Goal: Information Seeking & Learning: Learn about a topic

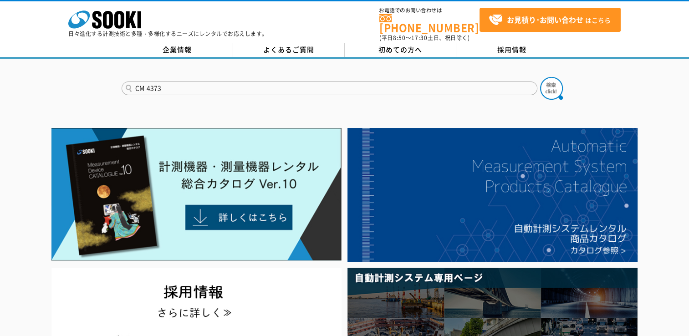
type input "CM-4373"
click at [540, 77] on button at bounding box center [551, 88] width 23 height 23
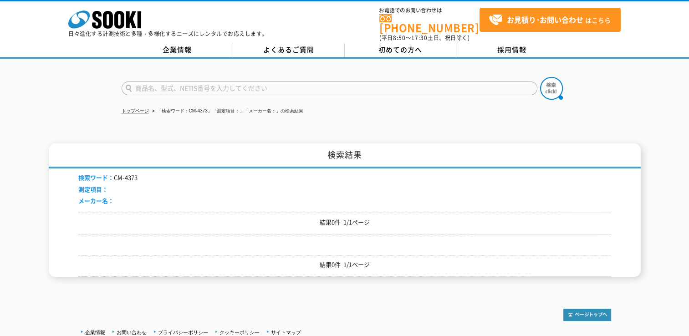
click at [208, 81] on input "text" at bounding box center [330, 88] width 416 height 14
type input "AC/DC"
click at [540, 77] on button at bounding box center [551, 88] width 23 height 23
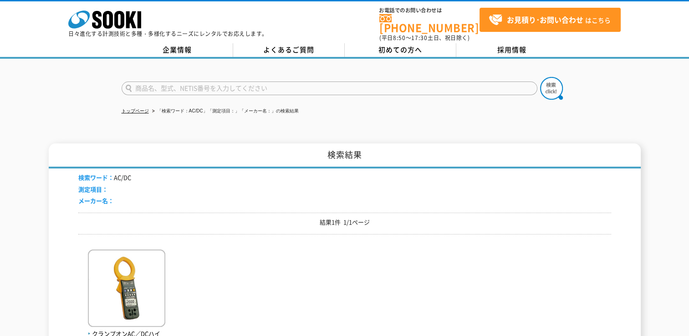
scroll to position [91, 0]
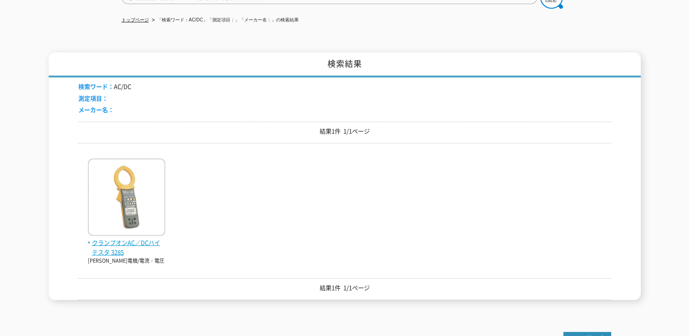
click at [119, 192] on img at bounding box center [126, 198] width 77 height 80
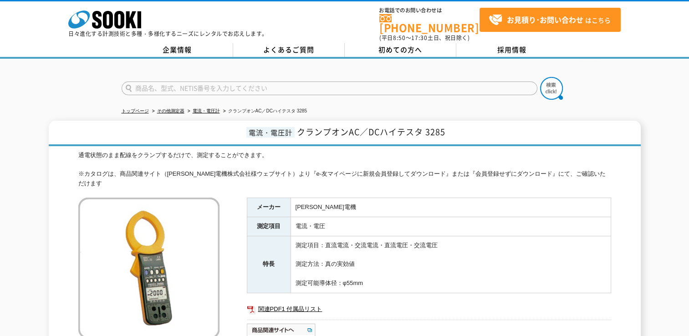
click at [209, 87] on input "text" at bounding box center [330, 88] width 416 height 14
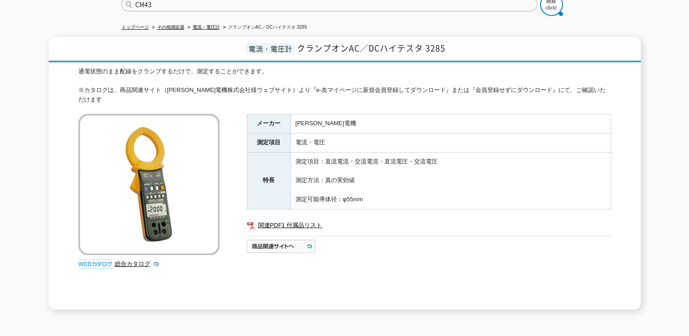
scroll to position [91, 0]
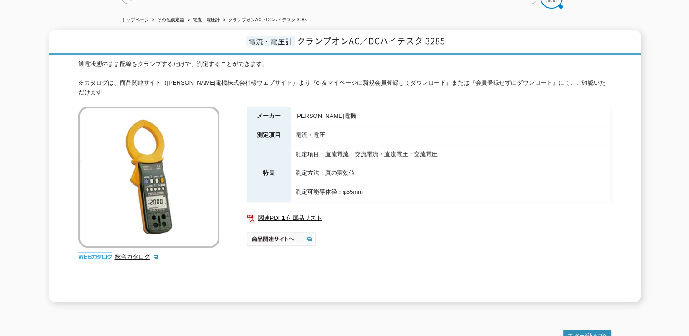
type input "CM43"
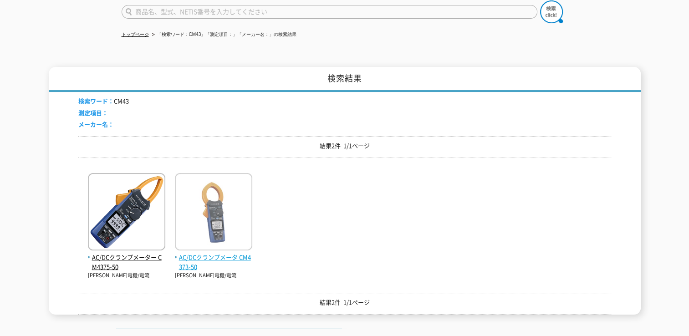
scroll to position [91, 0]
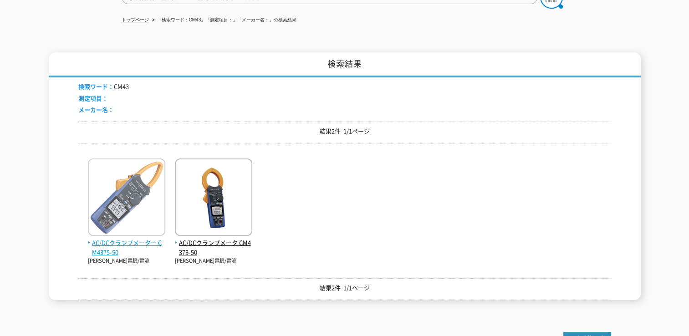
click at [127, 191] on img at bounding box center [126, 198] width 77 height 80
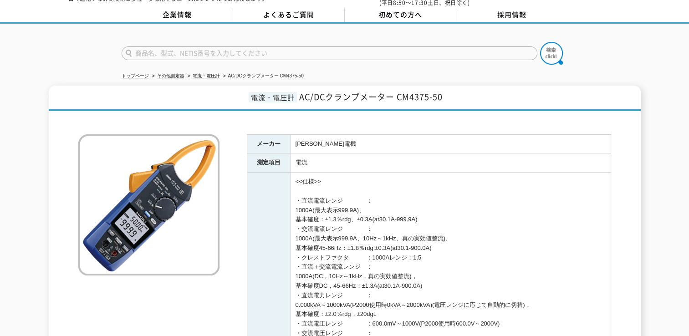
scroll to position [48, 0]
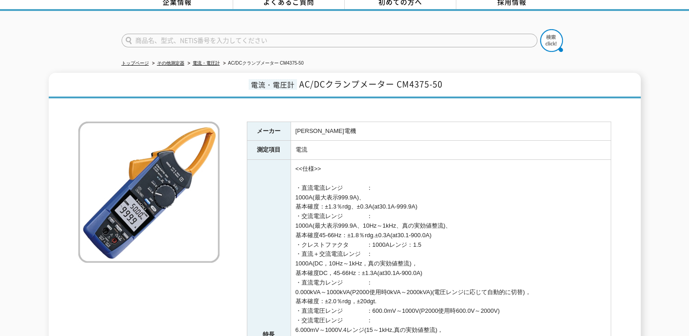
click at [224, 35] on input "text" at bounding box center [330, 41] width 416 height 14
type input "メガ"
click at [540, 29] on button at bounding box center [551, 40] width 23 height 23
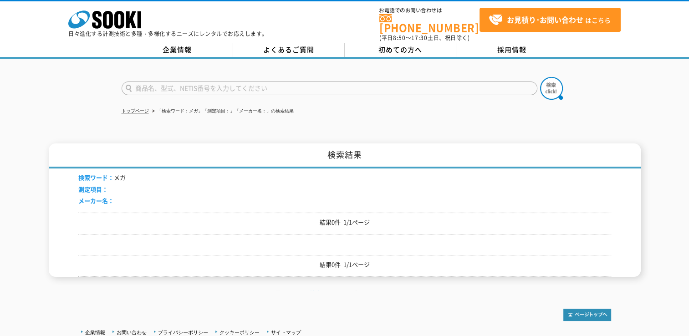
click at [173, 84] on input "text" at bounding box center [330, 88] width 416 height 14
type input "抵"
type input "抵抗計"
click at [540, 77] on button at bounding box center [551, 88] width 23 height 23
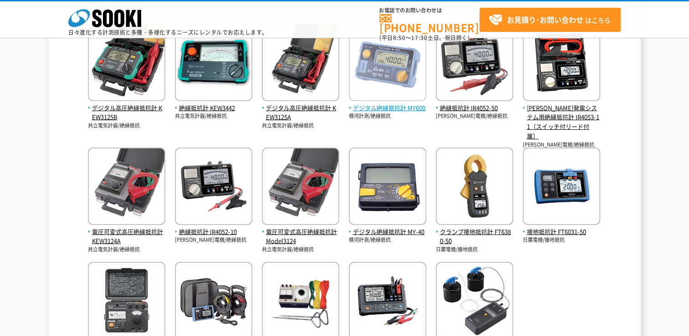
scroll to position [91, 0]
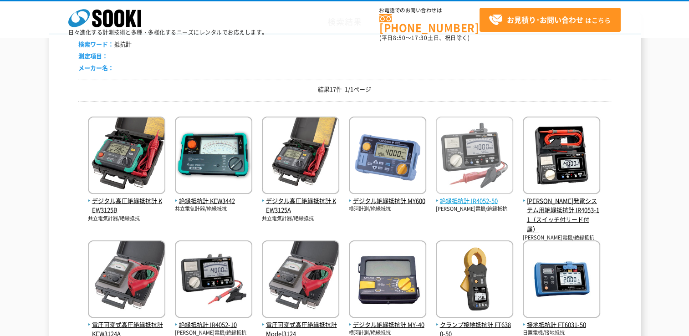
click at [468, 151] on img at bounding box center [474, 157] width 77 height 80
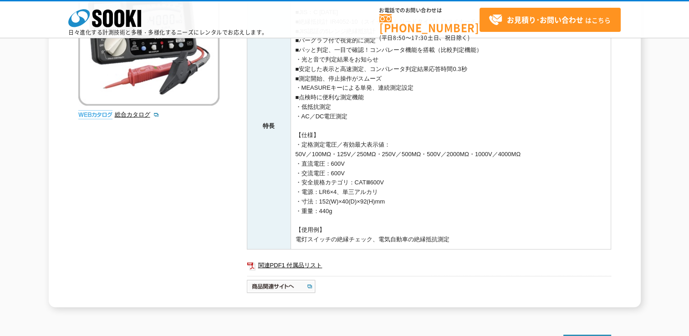
scroll to position [200, 0]
click at [127, 114] on div "総合カタログ" at bounding box center [149, 44] width 143 height 159
click at [127, 112] on link "総合カタログ" at bounding box center [137, 115] width 45 height 7
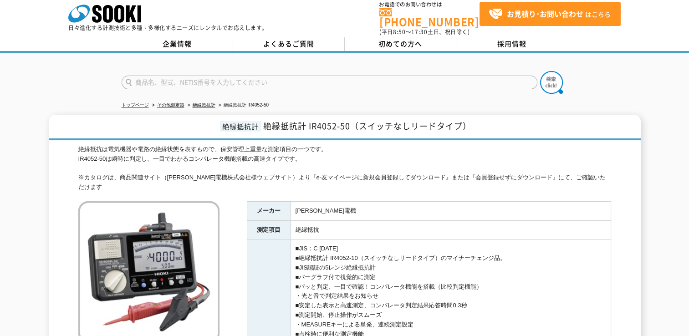
scroll to position [0, 0]
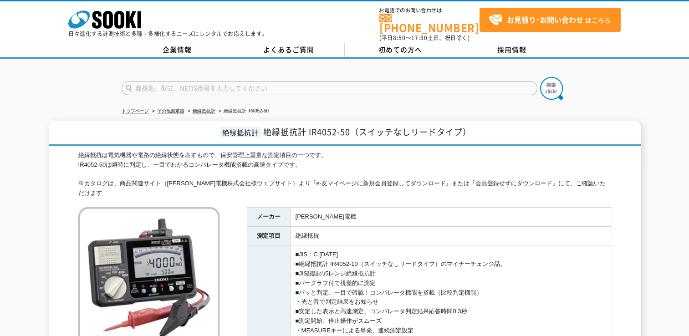
click at [209, 85] on input "text" at bounding box center [330, 88] width 416 height 14
type input "ﾊｲﾃｽﾀ"
click at [540, 77] on button at bounding box center [551, 88] width 23 height 23
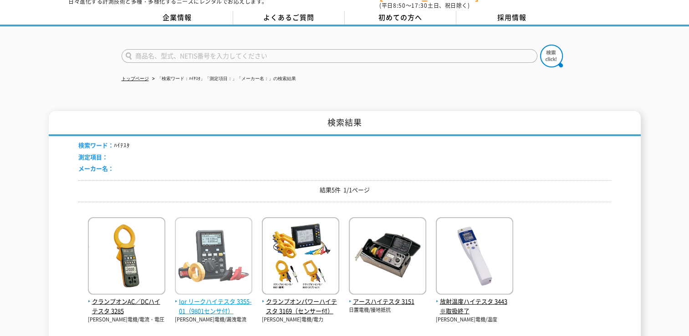
scroll to position [46, 0]
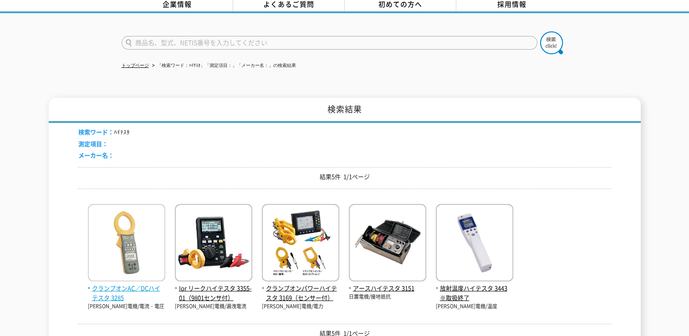
click at [102, 284] on span "クランプオンAC／DCハイテスタ 3285" at bounding box center [126, 293] width 77 height 19
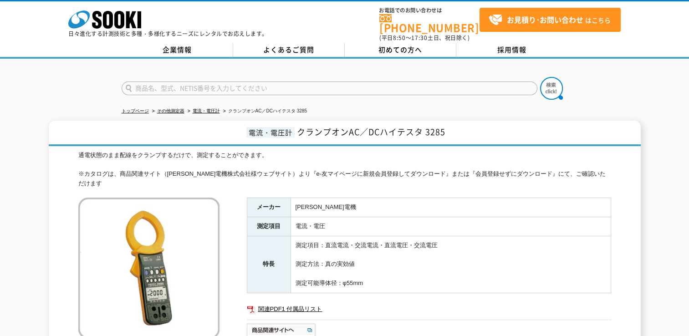
scroll to position [91, 0]
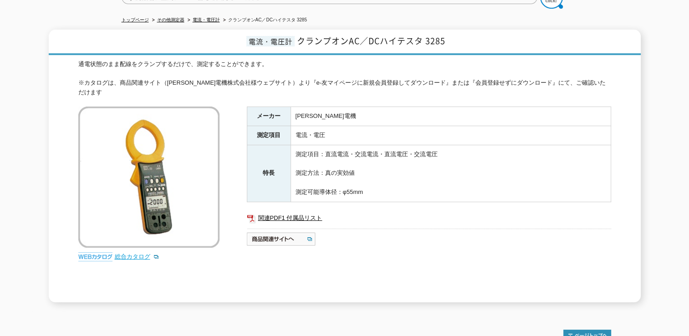
click at [127, 253] on link "総合カタログ" at bounding box center [137, 256] width 45 height 7
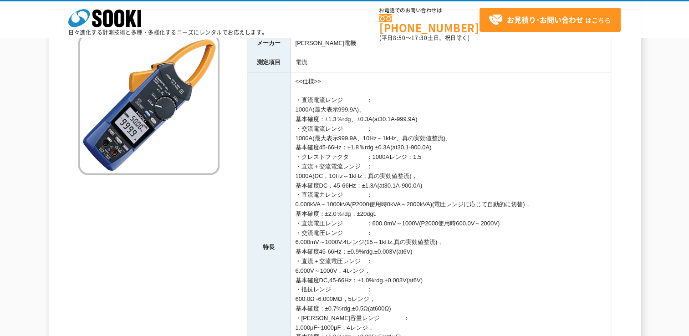
scroll to position [139, 0]
